Goal: Task Accomplishment & Management: Use online tool/utility

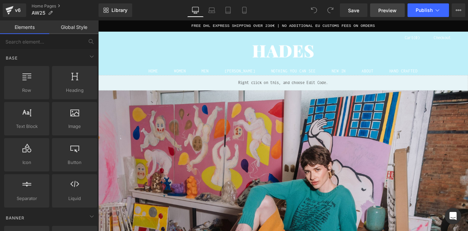
click at [392, 7] on span "Preview" at bounding box center [387, 10] width 18 height 7
click at [314, 85] on div "Liquid" at bounding box center [303, 89] width 411 height 17
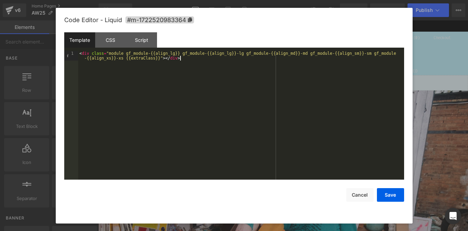
click at [219, 62] on div "< div class = "module gf_module-{{align_lg}} gf_module-{{align_lg}}-lg gf_modul…" at bounding box center [241, 124] width 326 height 147
click at [362, 197] on button "Cancel" at bounding box center [359, 195] width 27 height 14
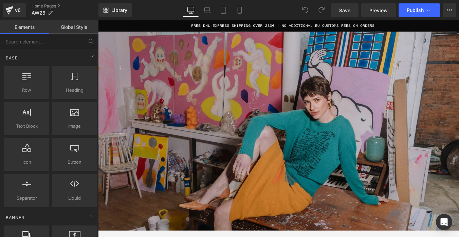
scroll to position [35, 0]
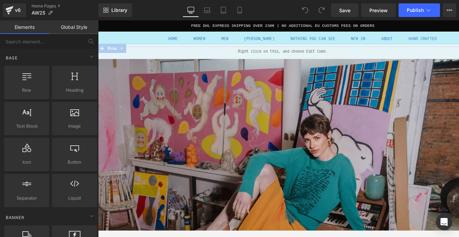
click at [264, 125] on img at bounding box center [303, 201] width 411 height 274
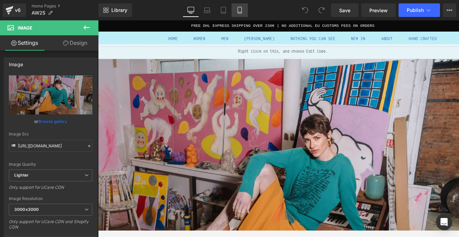
click at [237, 9] on icon at bounding box center [239, 10] width 7 height 7
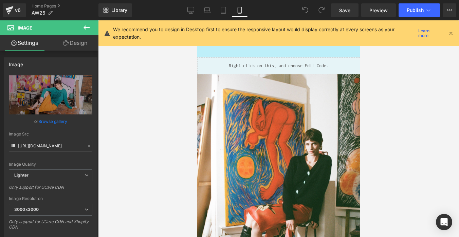
scroll to position [0, 0]
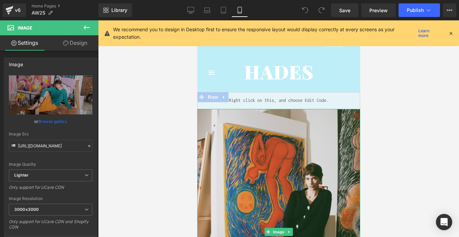
click at [293, 141] on img at bounding box center [278, 232] width 163 height 246
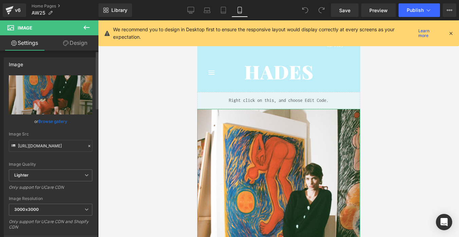
click at [50, 122] on link "Browse gallery" at bounding box center [52, 122] width 29 height 12
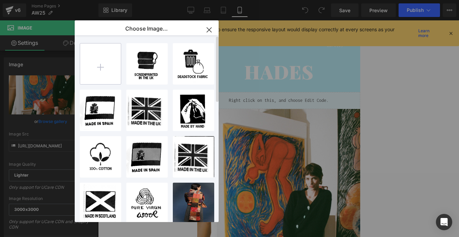
click at [102, 62] on input "file" at bounding box center [100, 63] width 41 height 41
click at [105, 73] on input "file" at bounding box center [100, 63] width 41 height 41
type input "C:\fakepath\HADES_TheAfternoonOfLife_SecondHalfofLifeSkirt_ManifestoKnit.jpg"
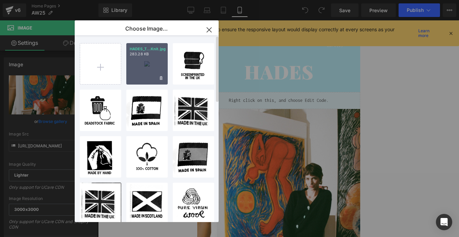
click at [147, 73] on div "HADES_T...Knit.jpg 283.28 KB" at bounding box center [146, 63] width 41 height 41
type input "[URL][DOMAIN_NAME]"
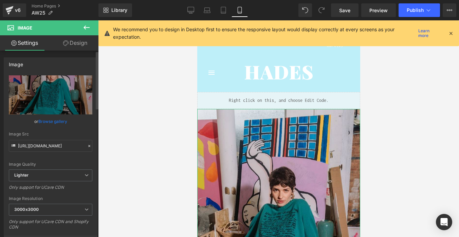
click at [60, 122] on link "Browse gallery" at bounding box center [52, 122] width 29 height 12
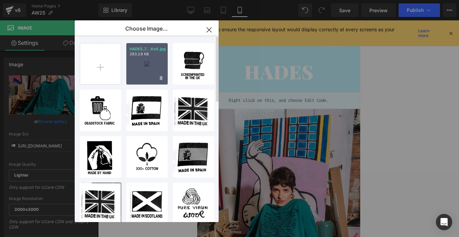
click at [142, 57] on div "HADES_T...Knit.jpg 283.28 KB" at bounding box center [146, 63] width 41 height 41
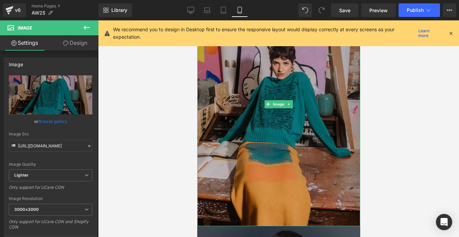
scroll to position [168, 0]
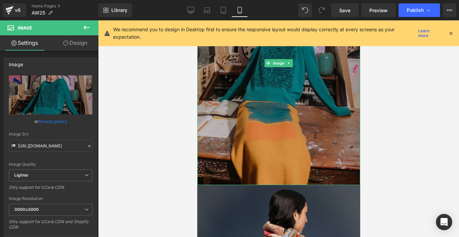
click at [271, 134] on img at bounding box center [278, 63] width 163 height 245
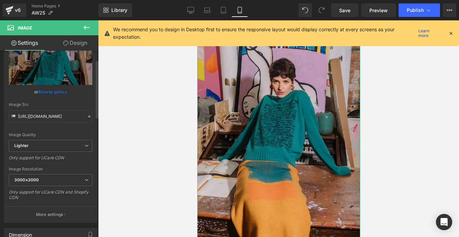
scroll to position [30, 0]
click at [36, 146] on span "Lighter" at bounding box center [51, 145] width 84 height 12
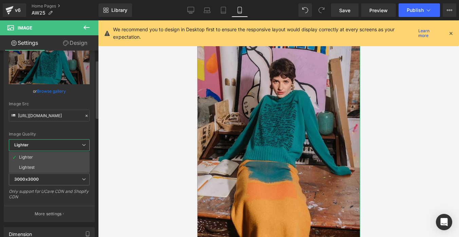
click at [39, 133] on div "Image Quality" at bounding box center [49, 134] width 81 height 5
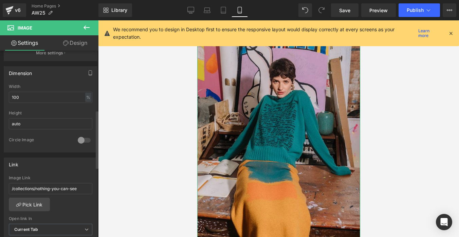
scroll to position [207, 0]
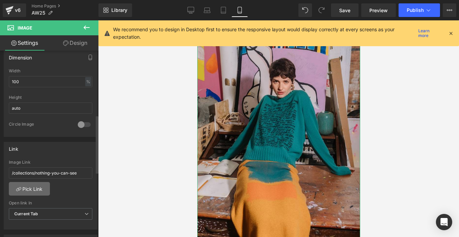
click at [36, 190] on link "Pick Link" at bounding box center [29, 189] width 41 height 14
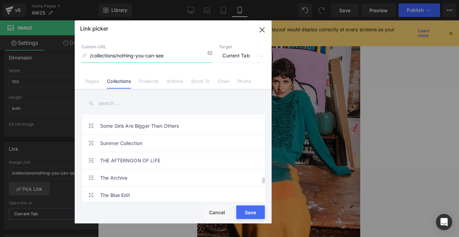
scroll to position [886, 0]
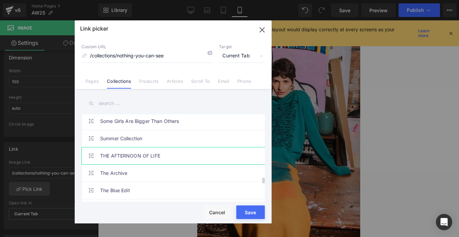
click at [154, 160] on link "THE AFTERNOON OF LIFE" at bounding box center [174, 155] width 149 height 17
type input "/collections/the-afternoon-of-life-collection"
click at [251, 210] on button "Save" at bounding box center [250, 213] width 29 height 14
type input "/collections/the-afternoon-of-life-collection"
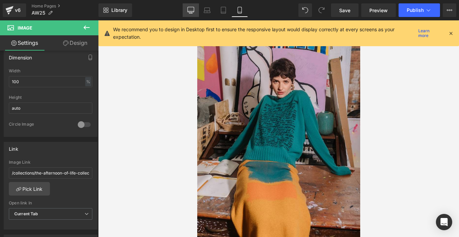
click at [193, 11] on icon at bounding box center [191, 10] width 7 height 7
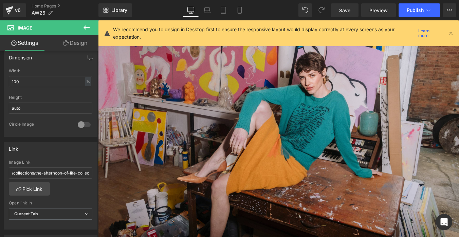
scroll to position [0, 0]
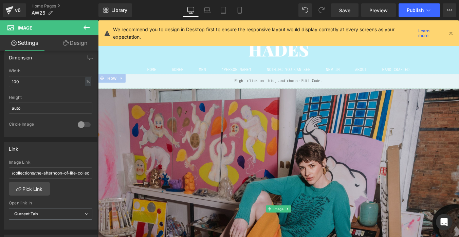
click at [237, 150] on img at bounding box center [303, 235] width 411 height 274
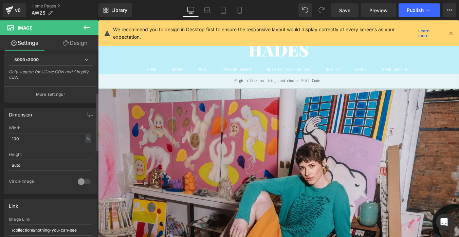
scroll to position [177, 0]
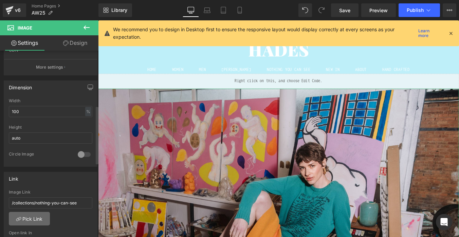
click at [32, 222] on link "Pick Link" at bounding box center [29, 219] width 41 height 14
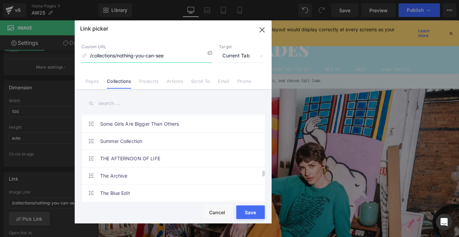
scroll to position [907, 0]
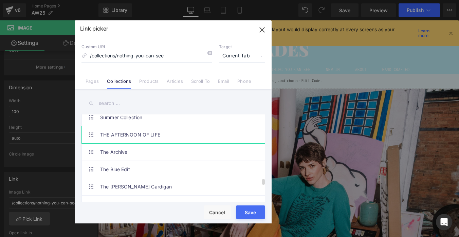
click at [146, 135] on link "THE AFTERNOON OF LIFE" at bounding box center [174, 134] width 149 height 17
type input "/collections/the-afternoon-of-life-collection"
click at [252, 212] on button "Save" at bounding box center [250, 213] width 29 height 14
type input "/collections/the-afternoon-of-life-collection"
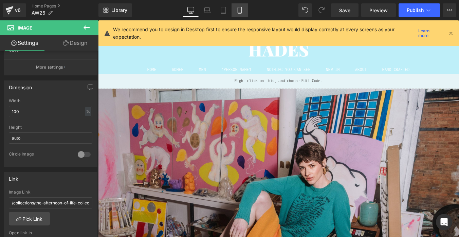
click at [243, 10] on icon at bounding box center [239, 10] width 7 height 7
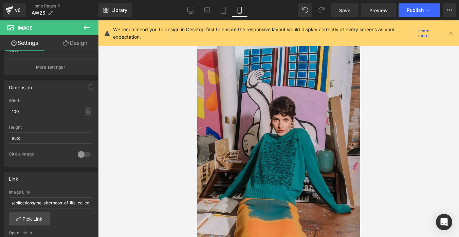
scroll to position [0, 0]
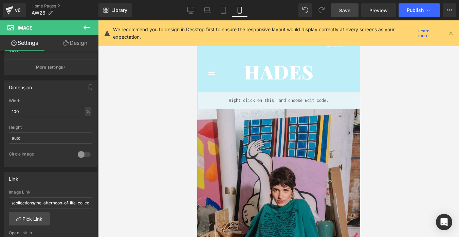
click at [342, 11] on span "Save" at bounding box center [344, 10] width 11 height 7
click at [189, 11] on icon at bounding box center [191, 10] width 7 height 7
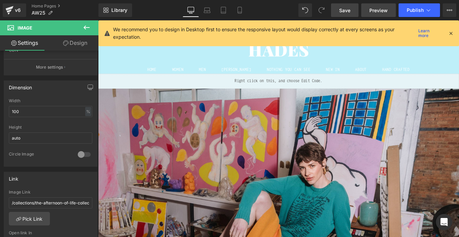
click at [387, 10] on span "Preview" at bounding box center [379, 10] width 18 height 7
